Goal: Task Accomplishment & Management: Use online tool/utility

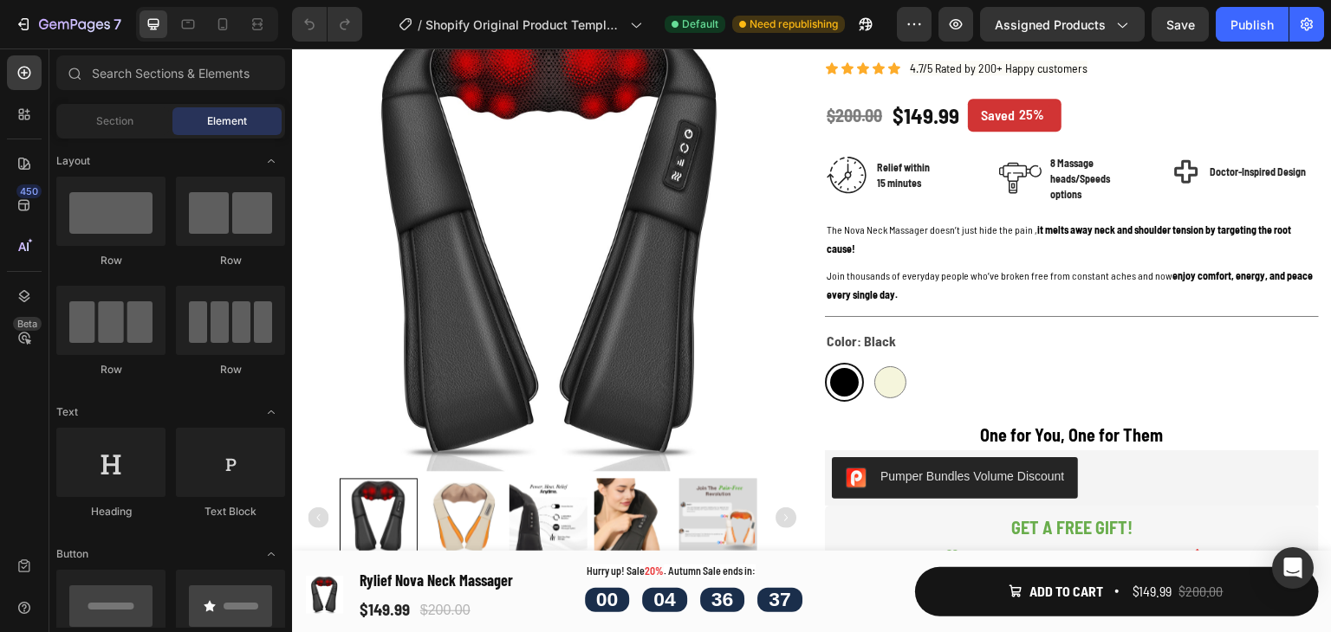
scroll to position [183, 0]
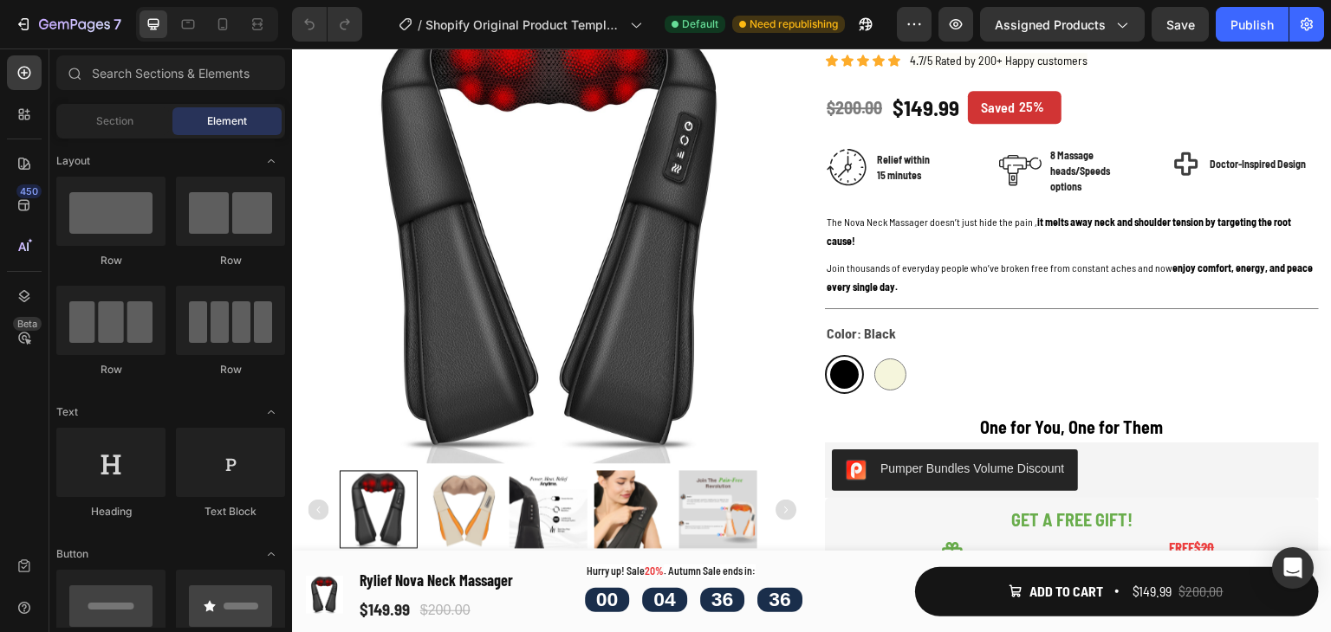
click at [240, 16] on div at bounding box center [207, 24] width 142 height 35
click at [212, 25] on div at bounding box center [223, 24] width 28 height 28
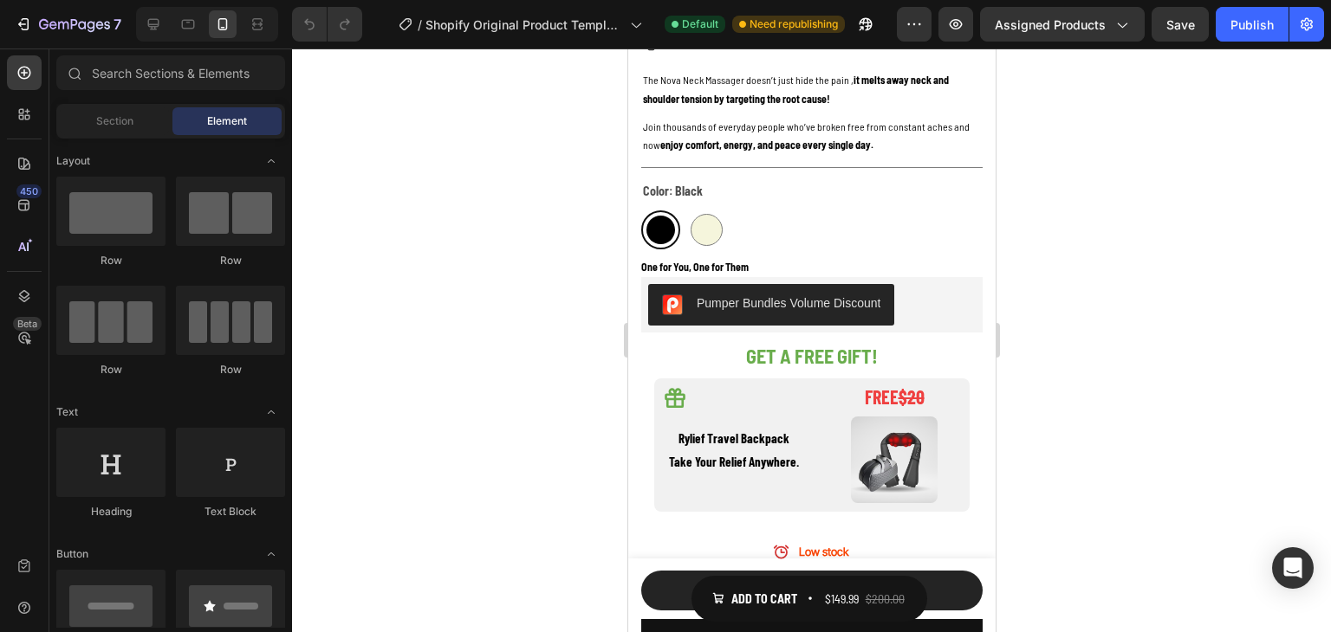
scroll to position [814, 0]
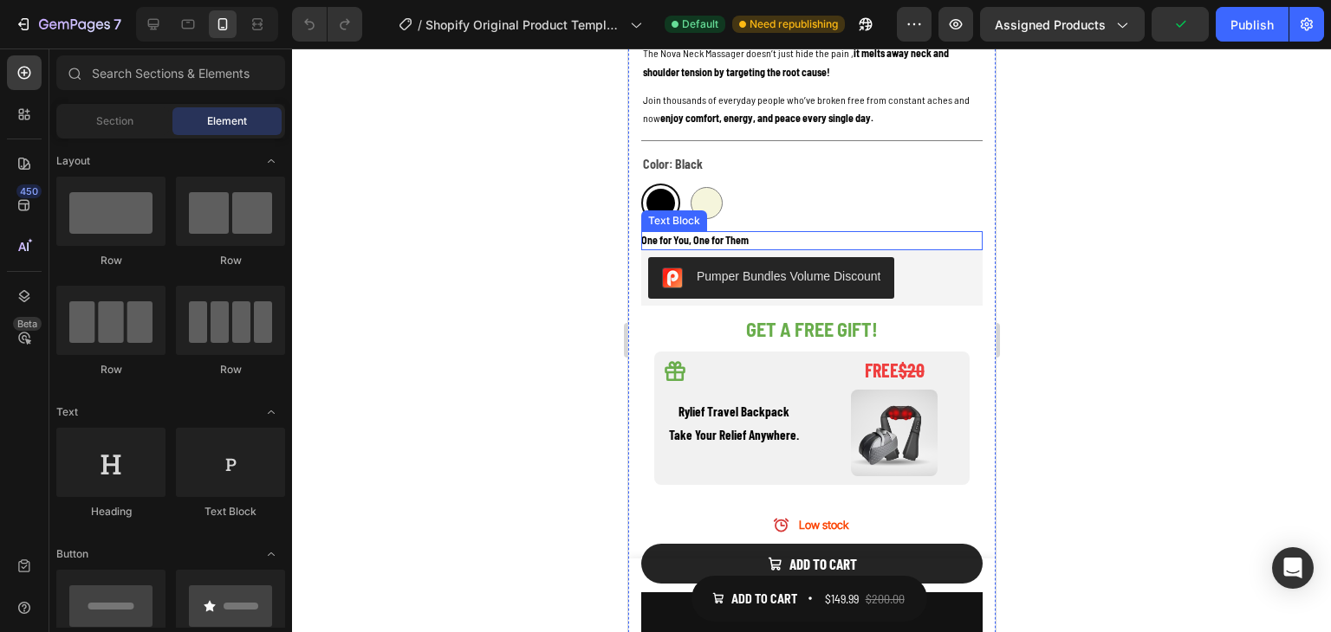
click at [740, 231] on p "One for You, One for Them" at bounding box center [810, 240] width 341 height 19
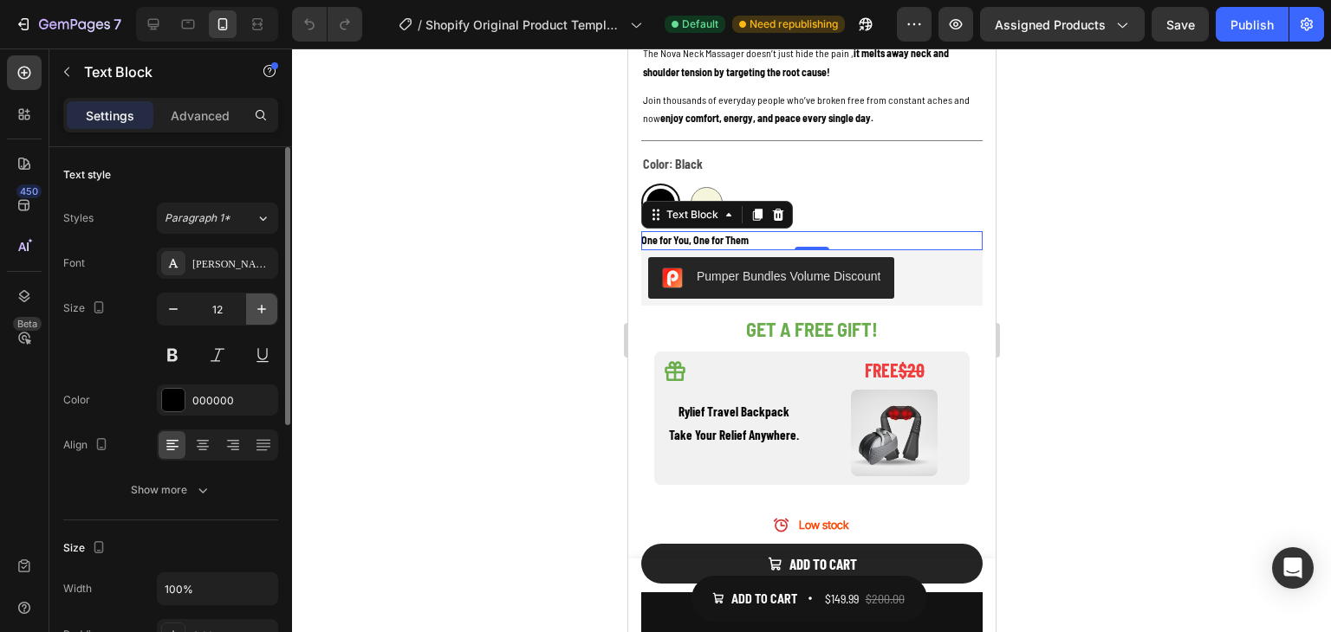
click at [272, 307] on button "button" at bounding box center [261, 309] width 31 height 31
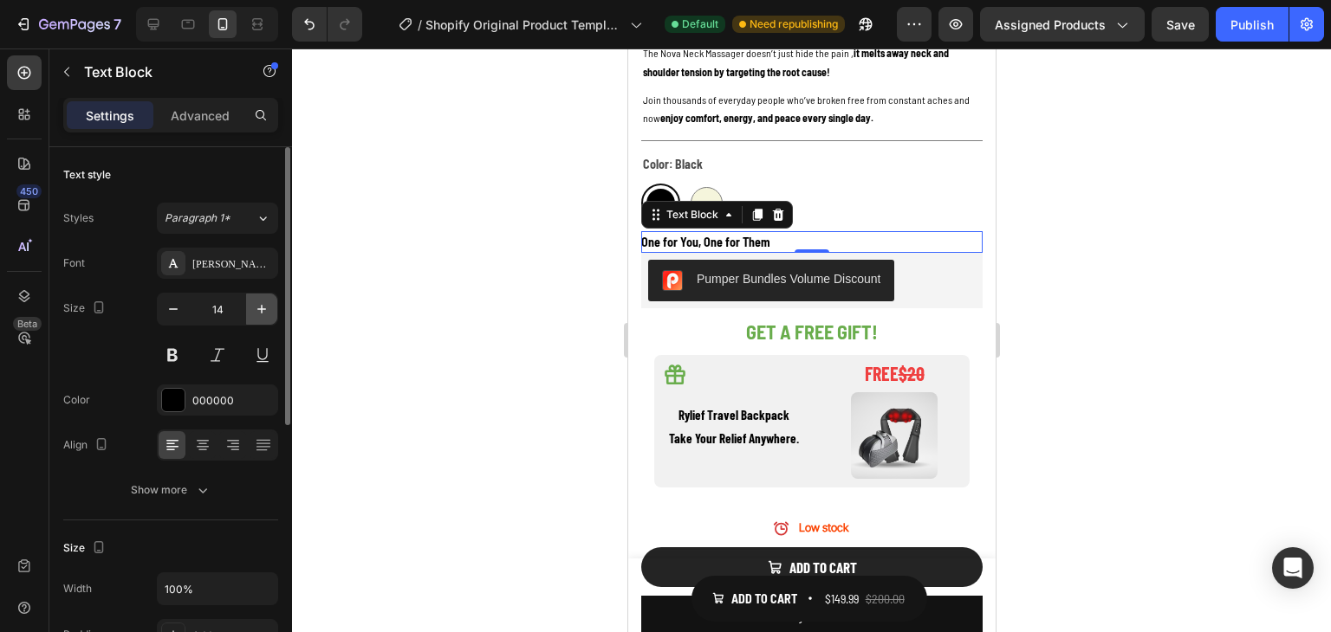
click at [272, 307] on button "button" at bounding box center [261, 309] width 31 height 31
type input "15"
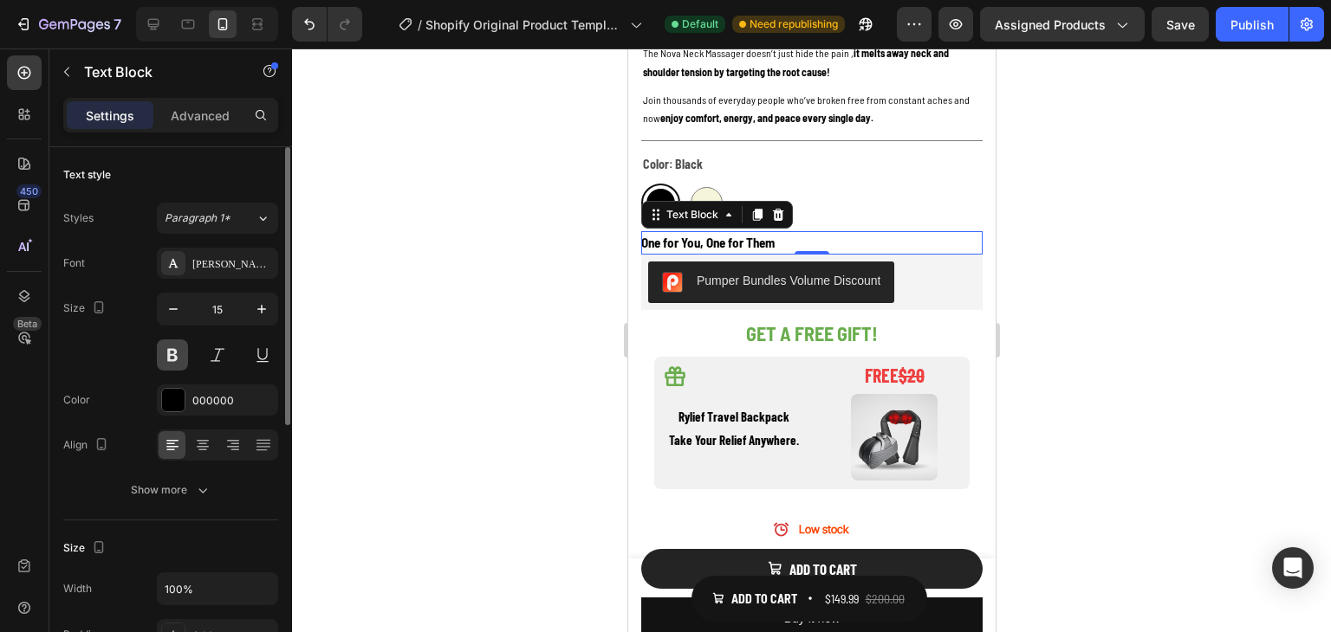
click at [177, 353] on button at bounding box center [172, 355] width 31 height 31
click at [206, 440] on icon at bounding box center [203, 441] width 12 height 2
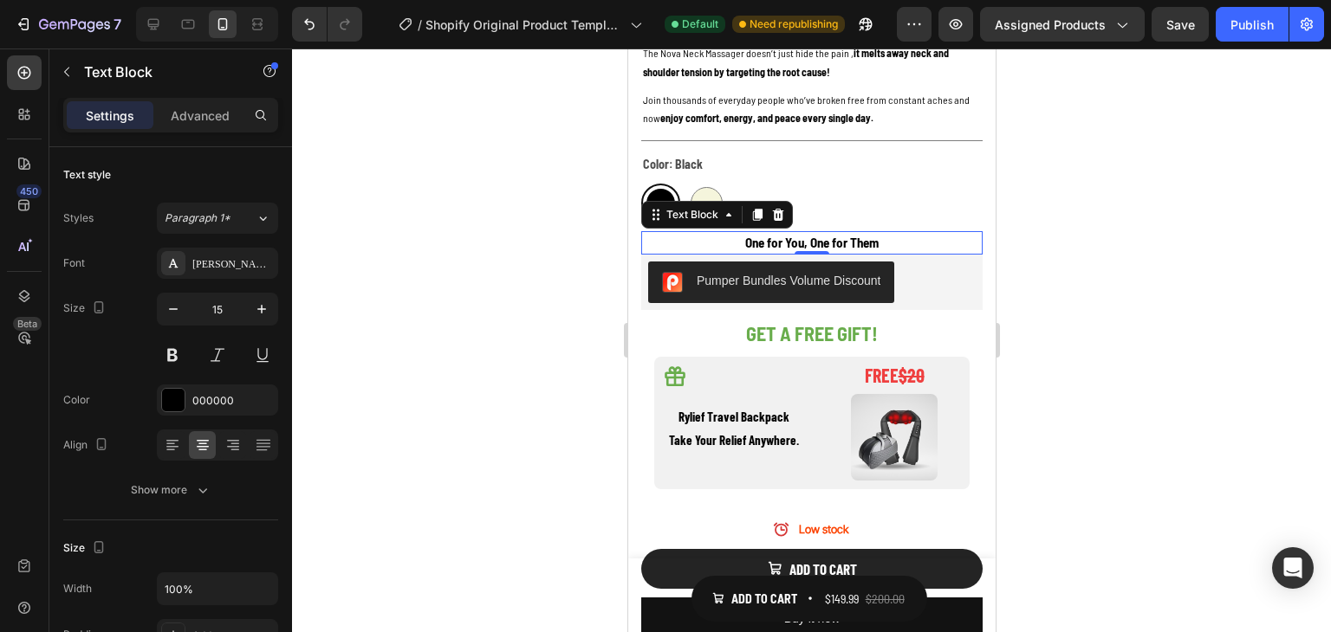
click at [1108, 222] on div at bounding box center [811, 341] width 1039 height 584
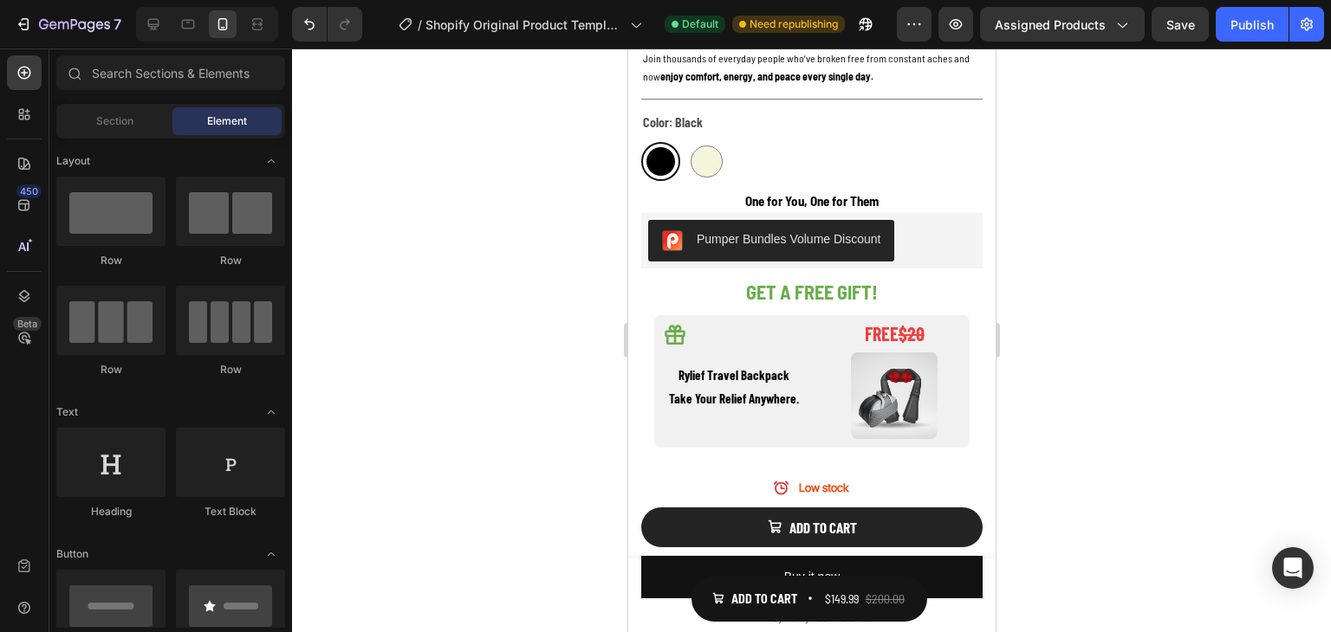
scroll to position [865, 0]
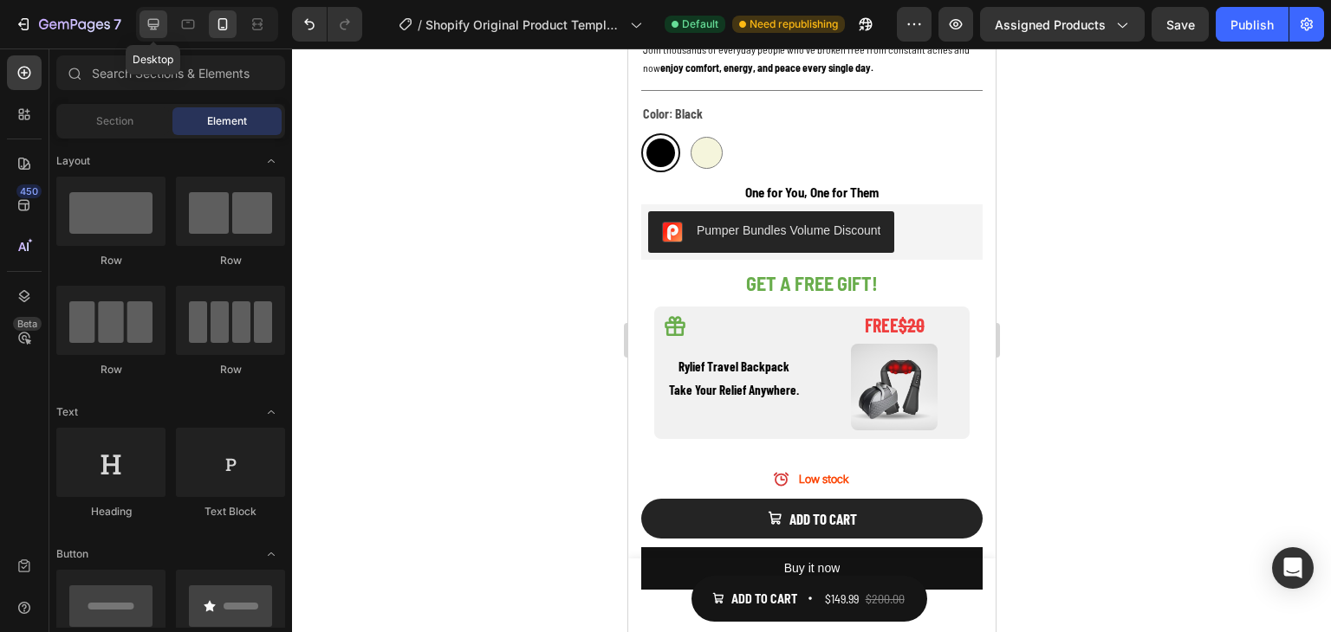
click at [159, 20] on icon at bounding box center [153, 24] width 17 height 17
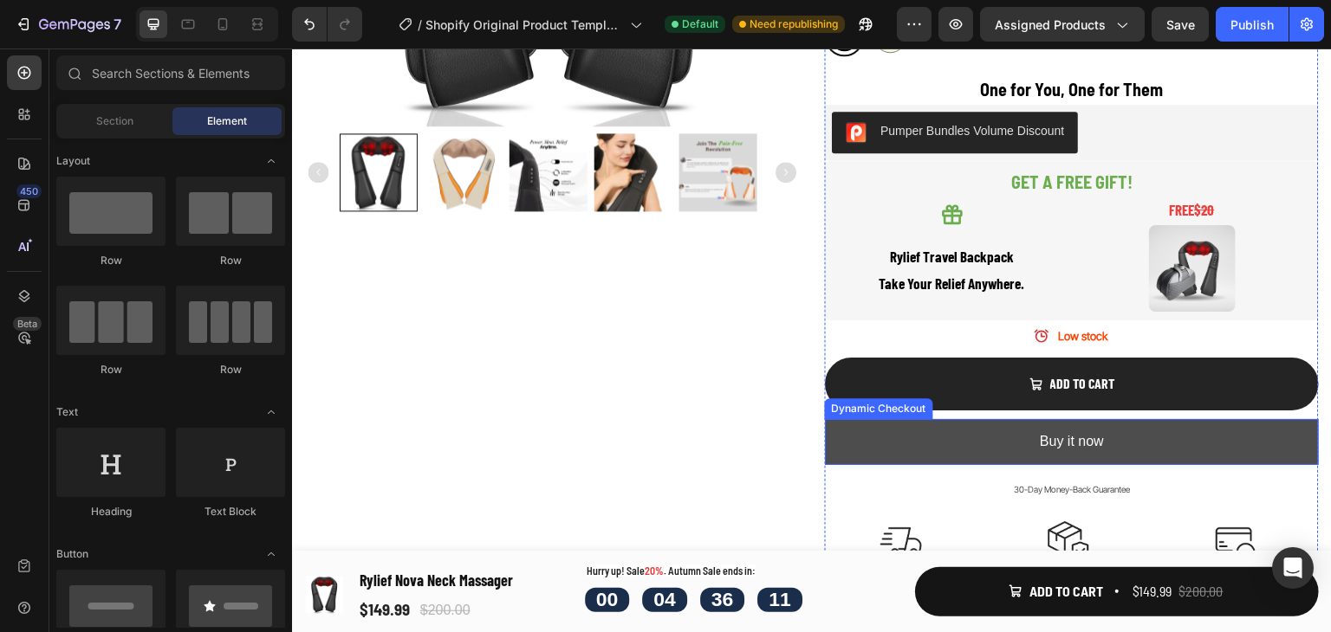
scroll to position [485, 0]
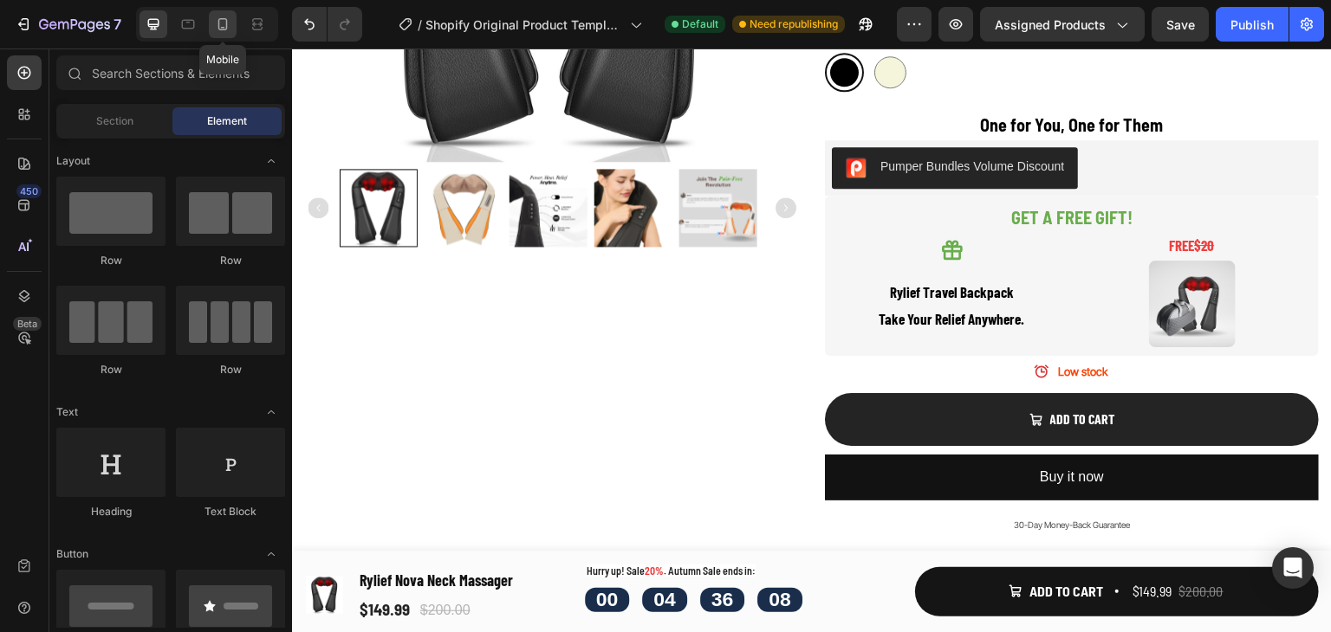
click at [216, 23] on icon at bounding box center [222, 24] width 17 height 17
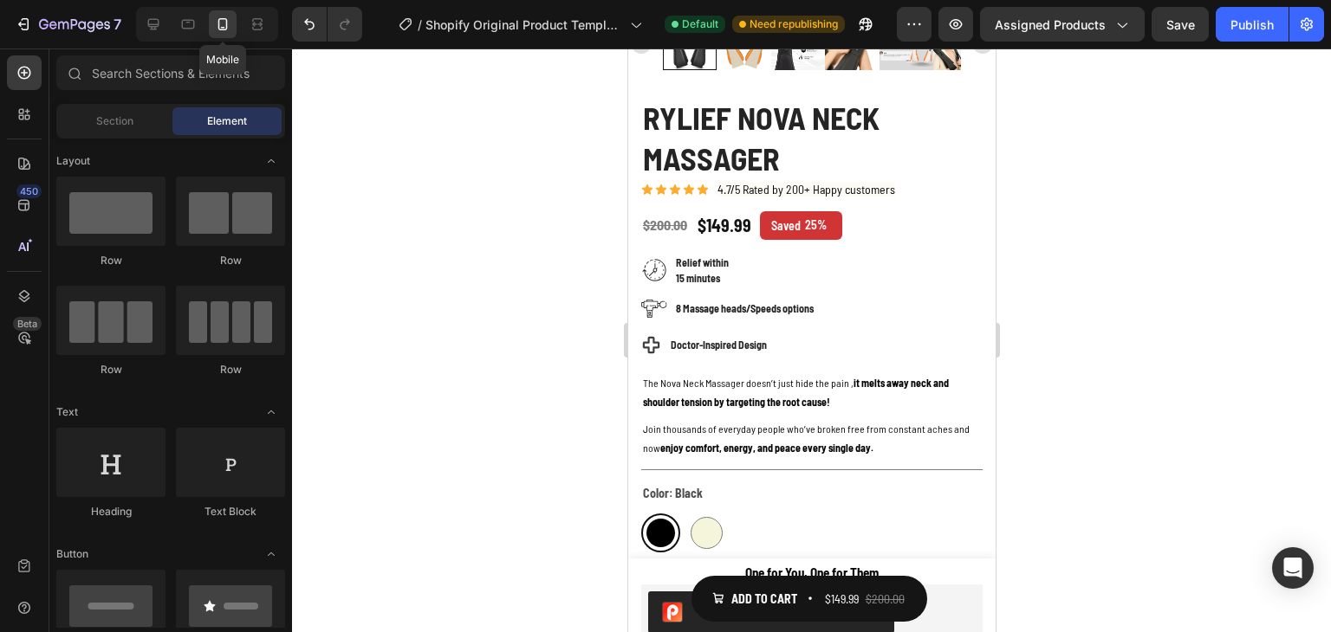
scroll to position [451, 0]
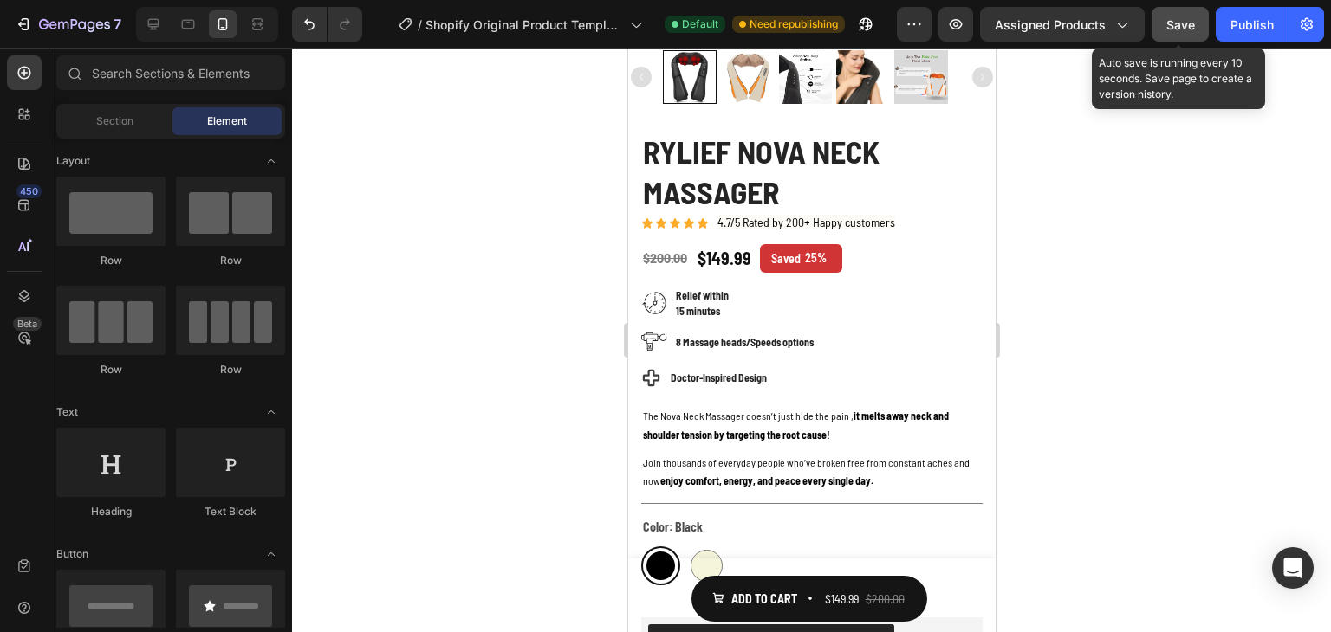
click at [1175, 25] on span "Save" at bounding box center [1180, 24] width 29 height 15
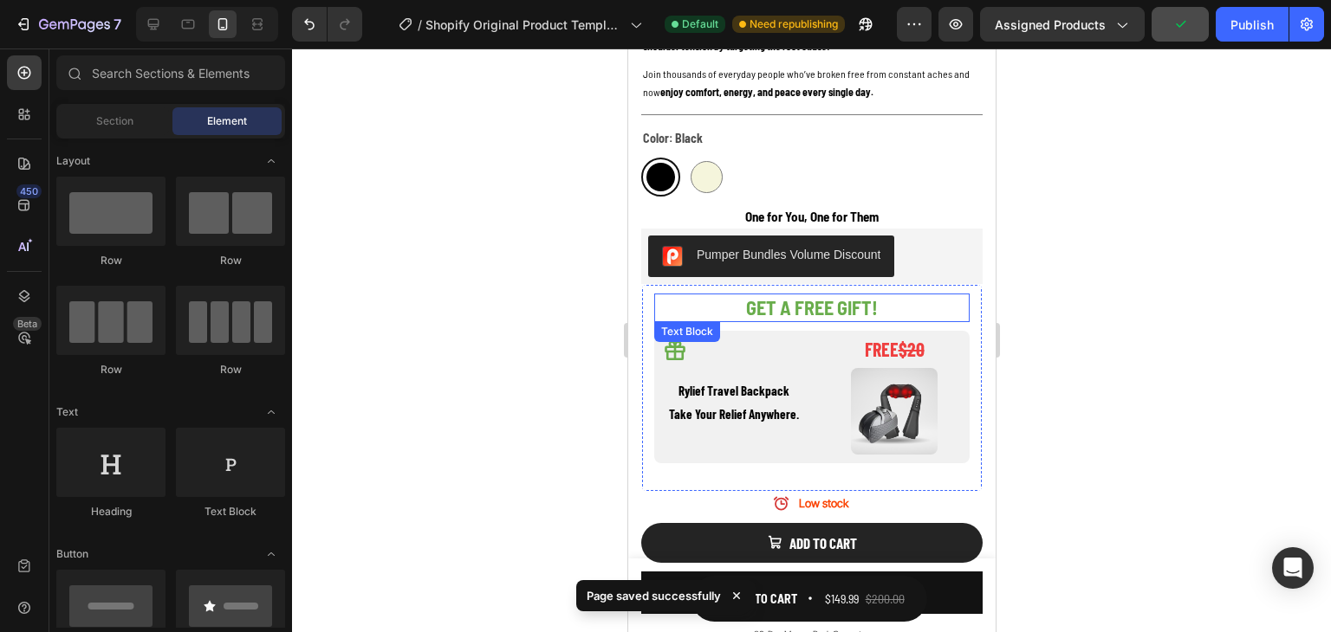
scroll to position [885, 0]
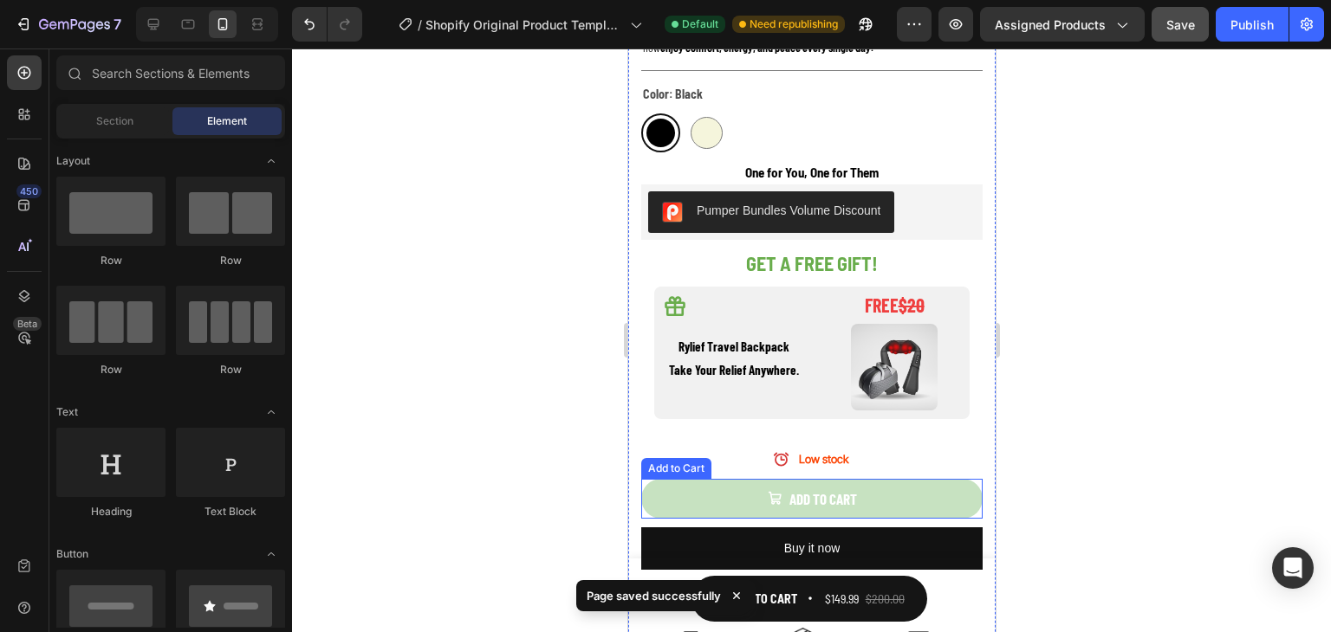
click at [947, 479] on button "Add to cart" at bounding box center [810, 499] width 341 height 40
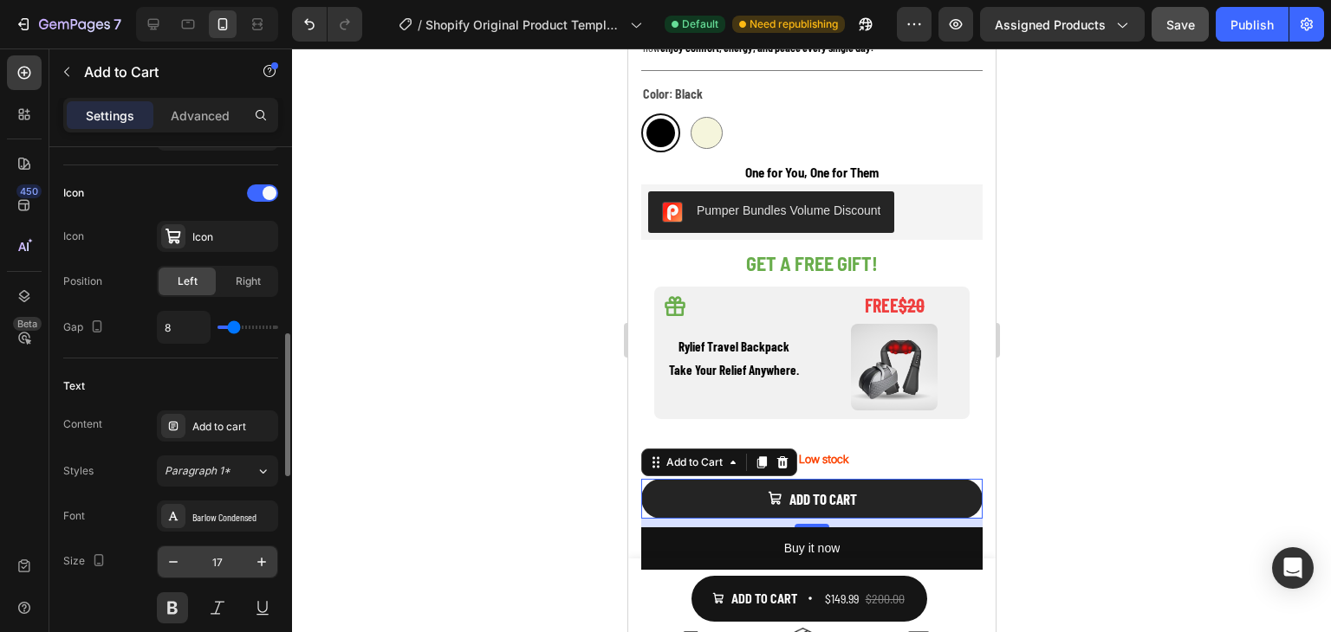
scroll to position [780, 0]
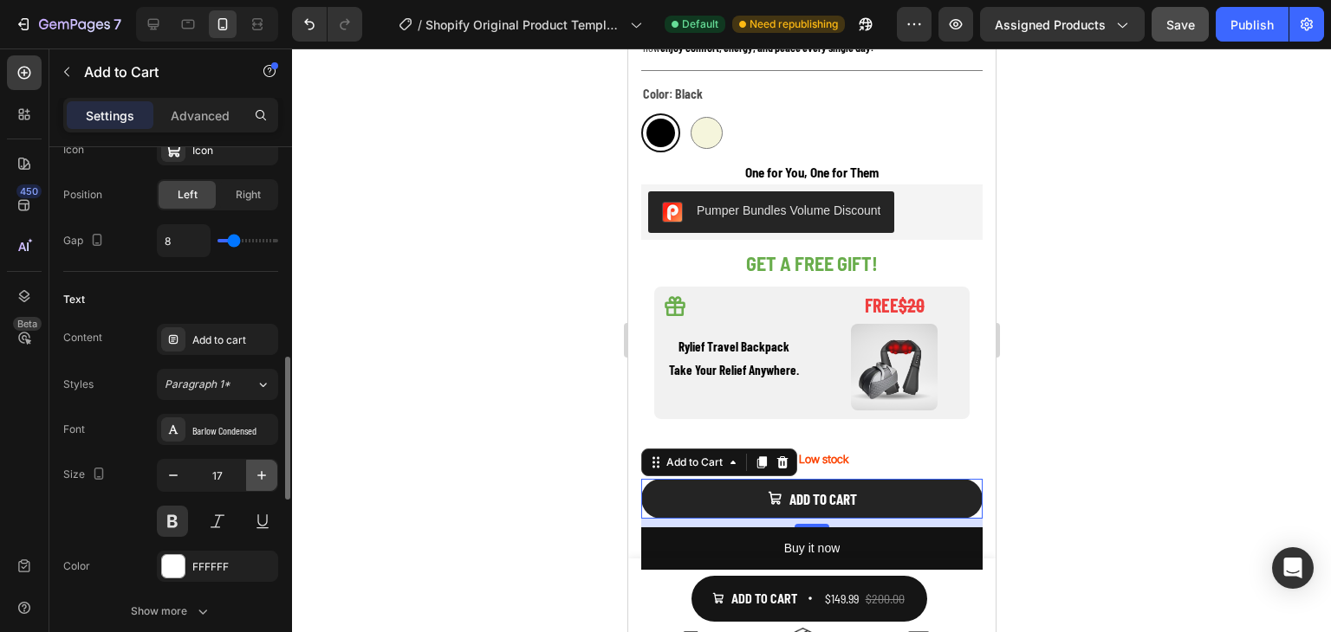
click at [259, 470] on icon "button" at bounding box center [261, 475] width 17 height 17
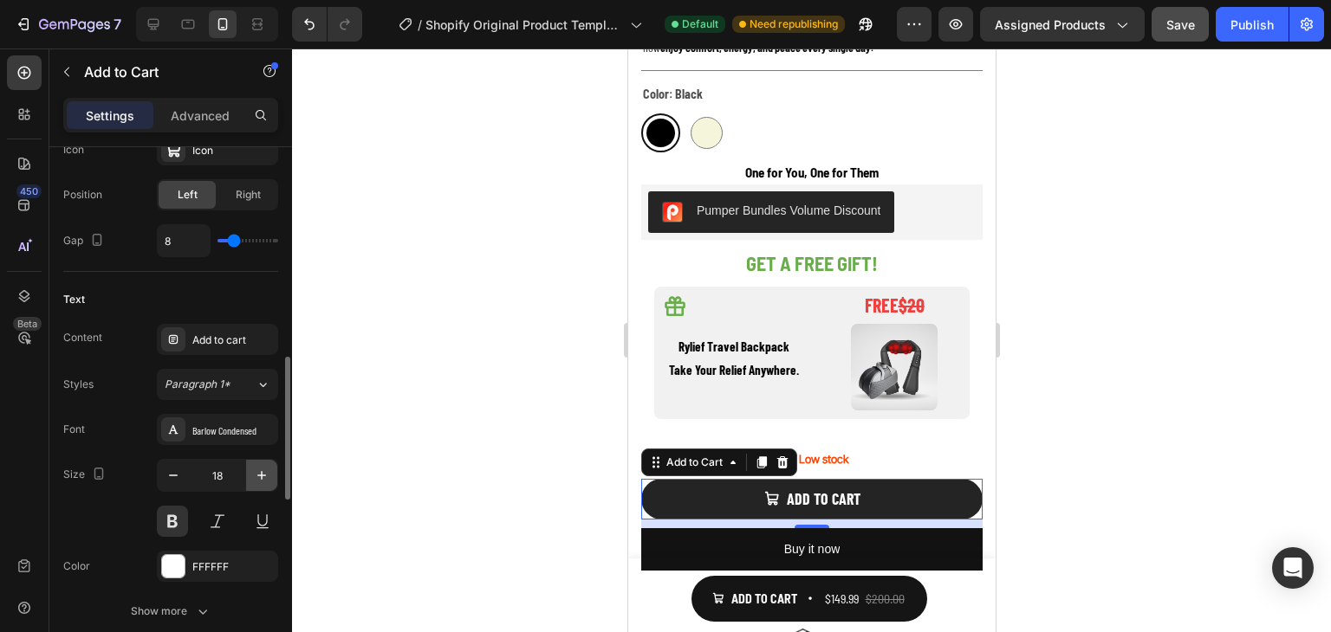
click at [259, 470] on icon "button" at bounding box center [261, 475] width 17 height 17
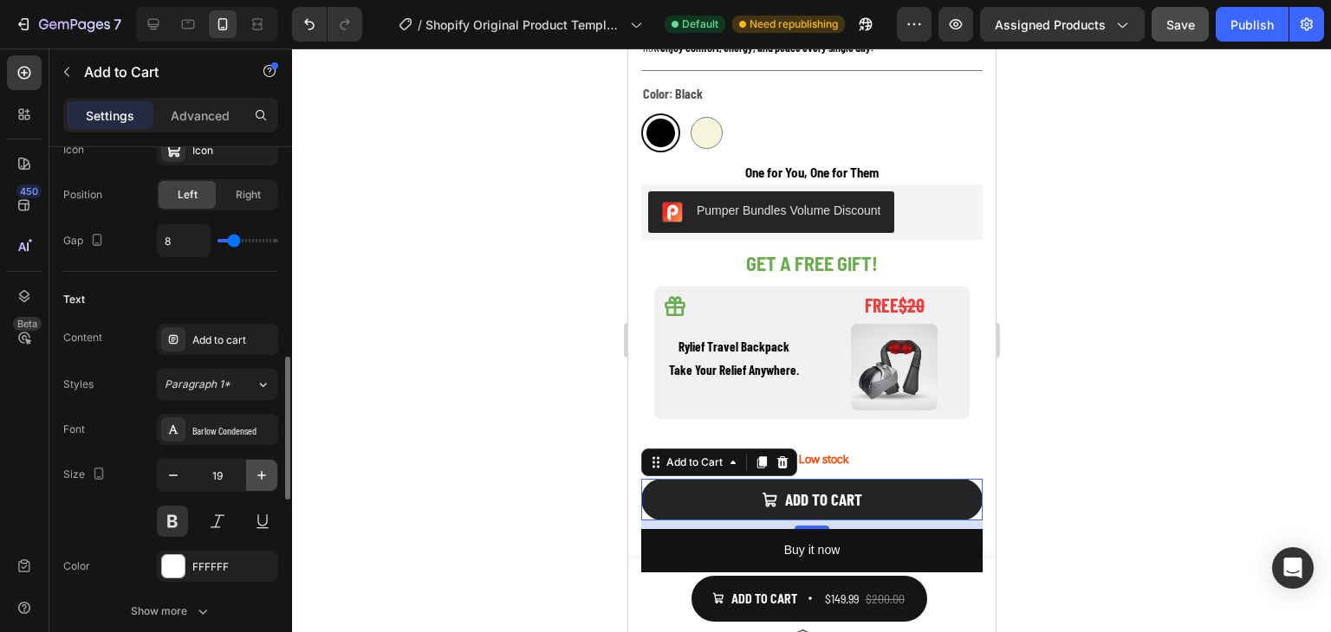
type input "20"
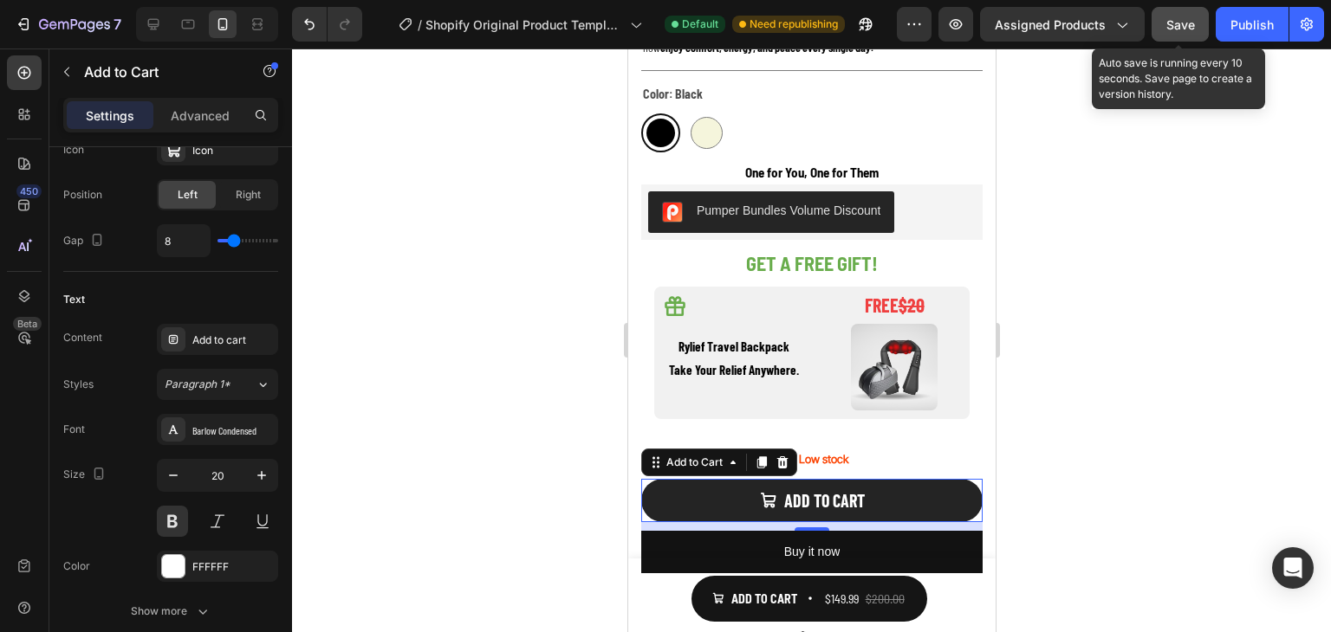
click at [1183, 25] on span "Save" at bounding box center [1180, 24] width 29 height 15
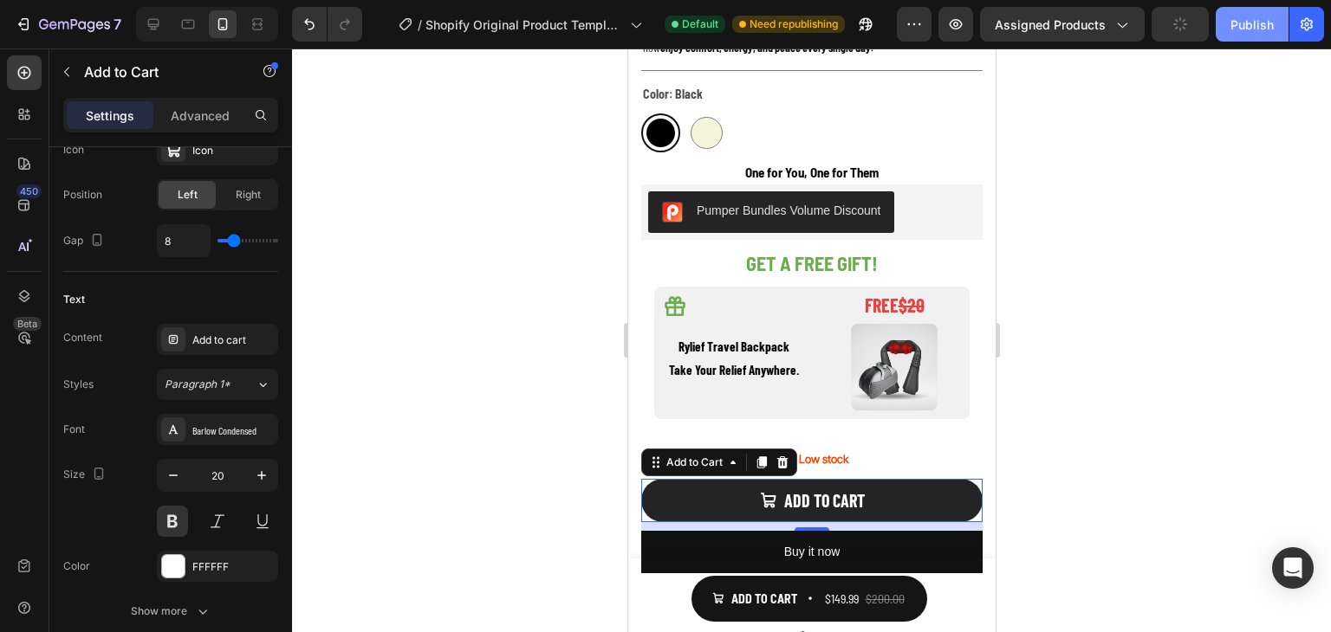
click at [1256, 25] on div "Publish" at bounding box center [1251, 25] width 43 height 18
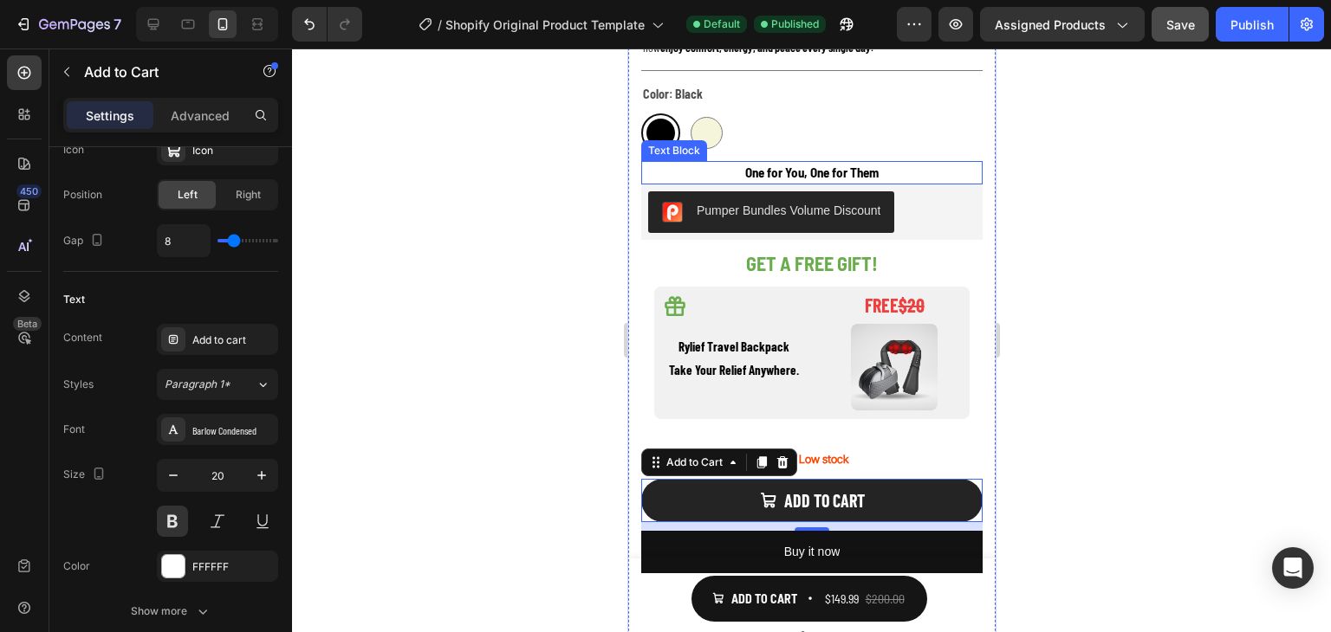
click at [882, 161] on p "One for You, One for Them" at bounding box center [810, 172] width 341 height 23
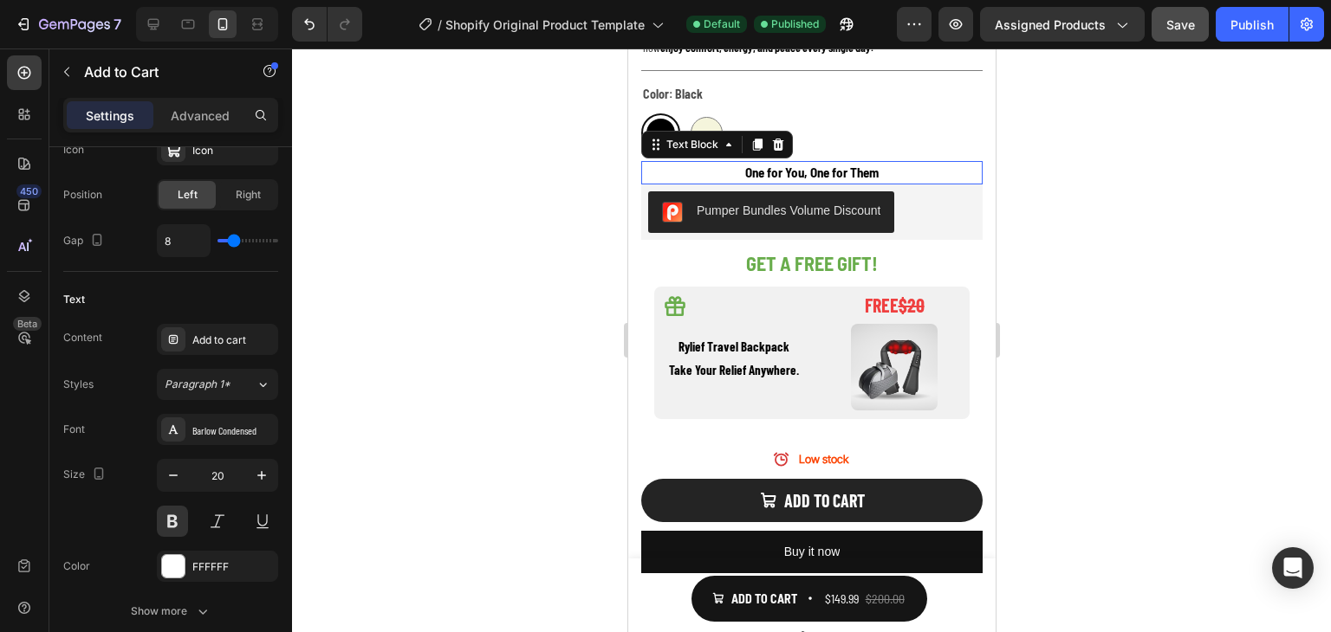
scroll to position [0, 0]
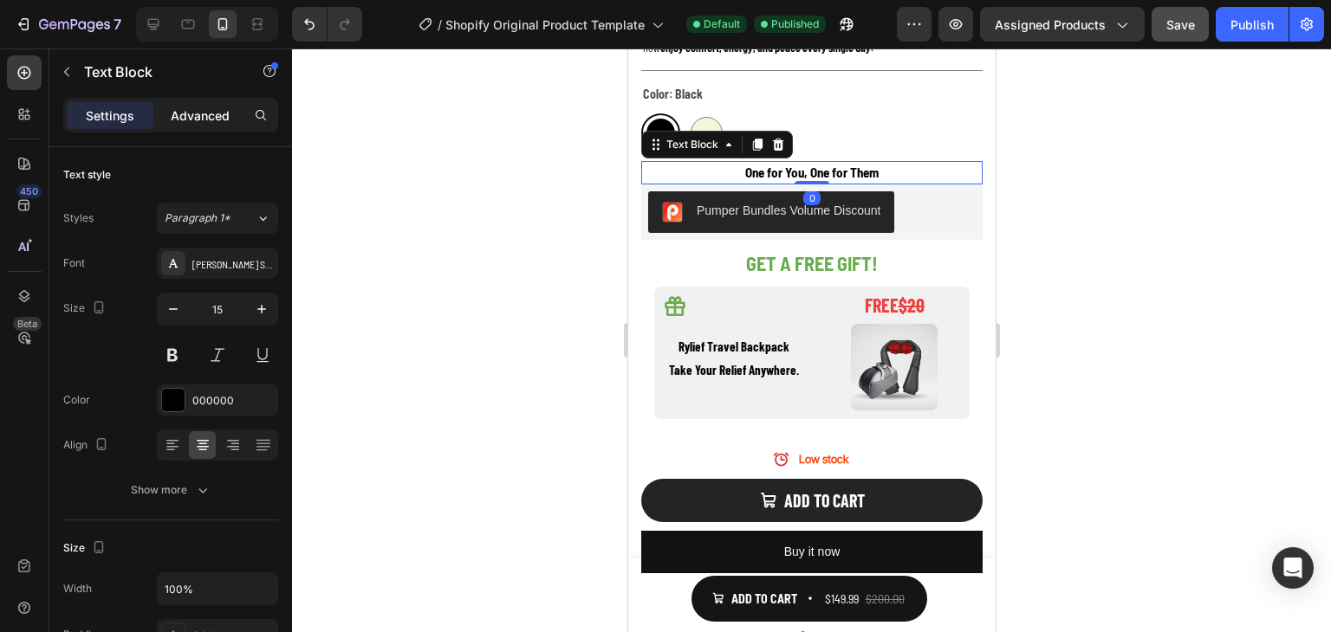
click at [176, 115] on p "Advanced" at bounding box center [200, 116] width 59 height 18
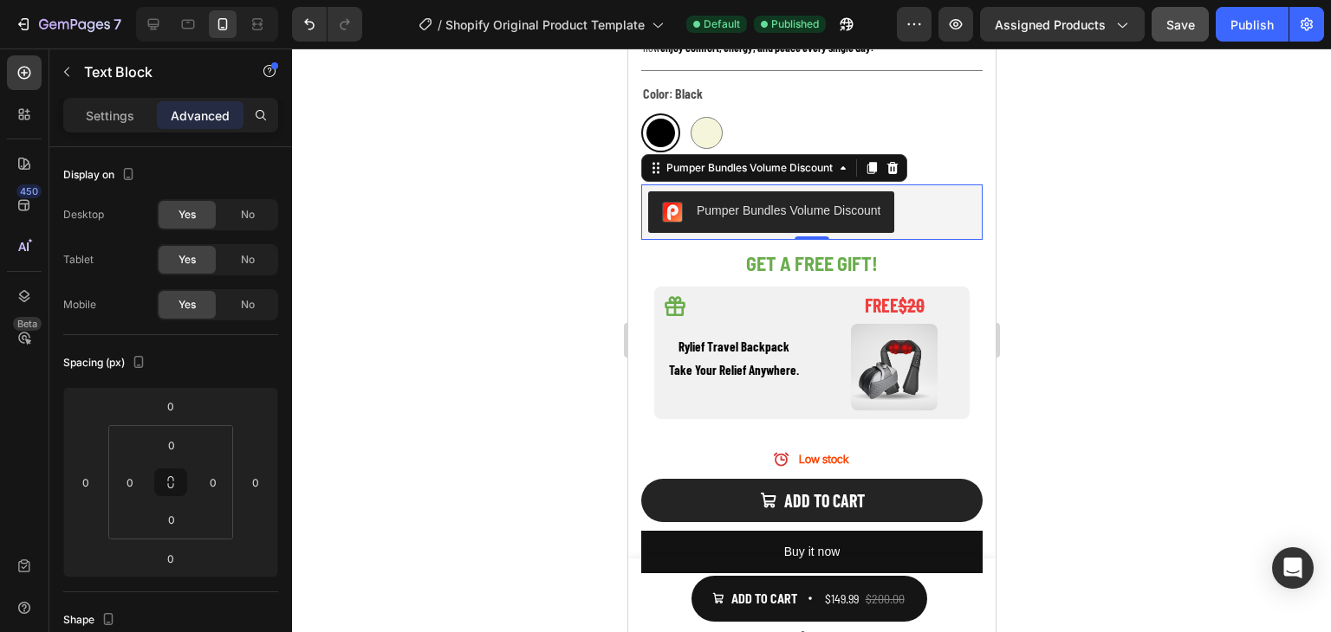
click at [911, 201] on div "Pumper Bundles Volume Discount" at bounding box center [810, 212] width 327 height 42
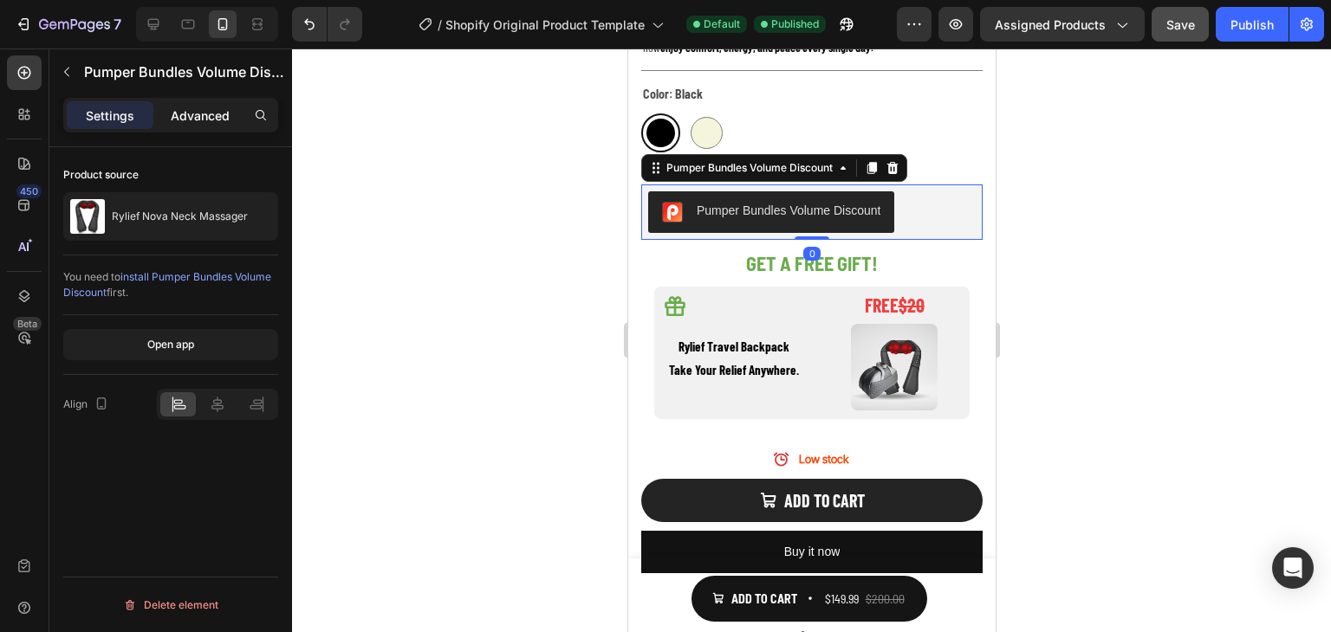
click at [211, 115] on p "Advanced" at bounding box center [200, 116] width 59 height 18
